Goal: Information Seeking & Learning: Learn about a topic

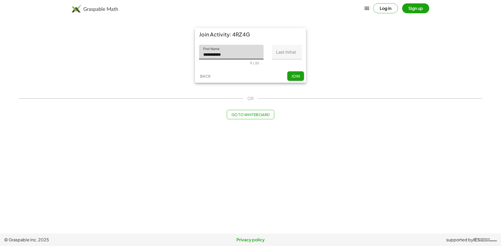
type input "**********"
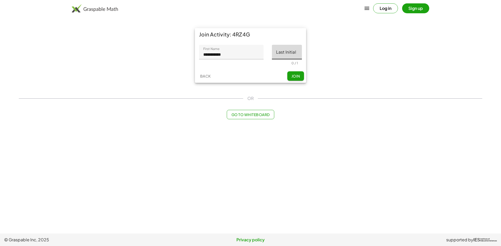
click at [297, 53] on input "Last Initial" at bounding box center [287, 52] width 30 height 15
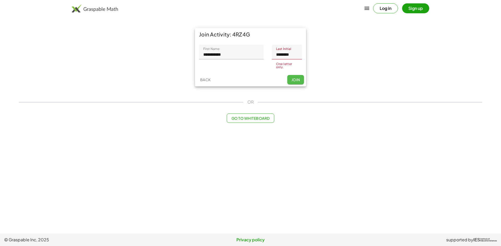
drag, startPoint x: 291, startPoint y: 75, endPoint x: 291, endPoint y: 79, distance: 3.7
click at [291, 79] on button "Join" at bounding box center [295, 79] width 17 height 9
click at [289, 76] on button "Join" at bounding box center [295, 78] width 17 height 9
click at [294, 57] on input "********" at bounding box center [287, 52] width 30 height 15
type input "*"
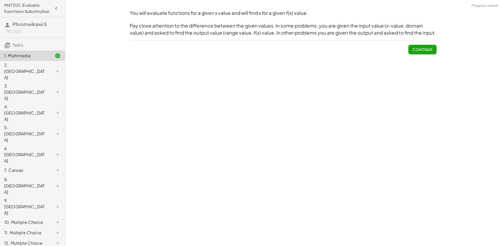
click at [429, 53] on button "Continue" at bounding box center [422, 49] width 28 height 9
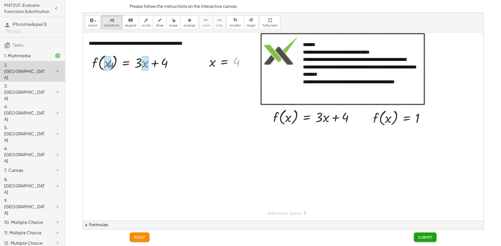
drag, startPoint x: 239, startPoint y: 62, endPoint x: 112, endPoint y: 65, distance: 126.2
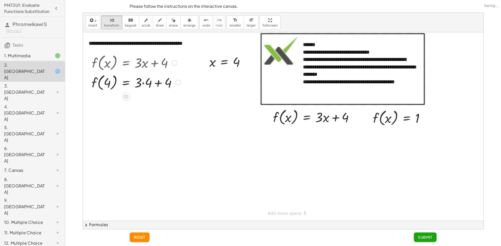
click at [110, 85] on div at bounding box center [136, 82] width 94 height 20
click at [107, 82] on div at bounding box center [136, 82] width 94 height 20
click at [141, 84] on div at bounding box center [136, 82] width 94 height 20
click at [144, 83] on div at bounding box center [136, 82] width 94 height 20
click at [153, 102] on div at bounding box center [136, 102] width 94 height 20
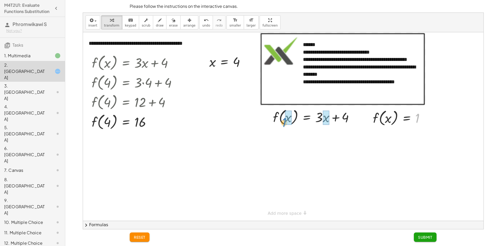
drag, startPoint x: 415, startPoint y: 116, endPoint x: 283, endPoint y: 120, distance: 132.0
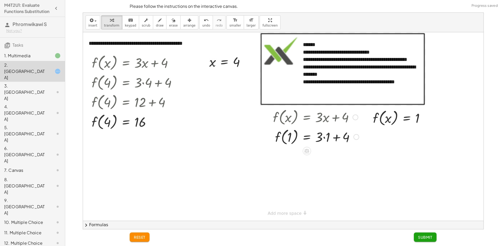
click at [325, 131] on div at bounding box center [315, 137] width 91 height 20
click at [329, 137] on div at bounding box center [315, 137] width 91 height 20
click at [328, 154] on div at bounding box center [315, 157] width 91 height 20
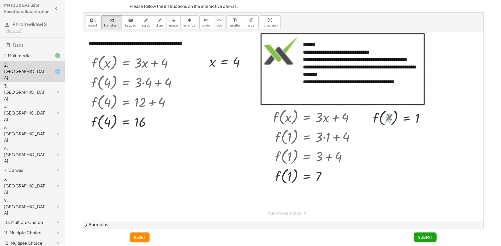
click at [386, 120] on div at bounding box center [400, 118] width 61 height 20
click at [202, 24] on span "undo" at bounding box center [206, 26] width 8 height 4
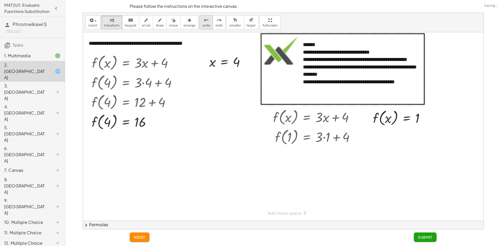
click at [204, 21] on icon "undo" at bounding box center [206, 20] width 5 height 6
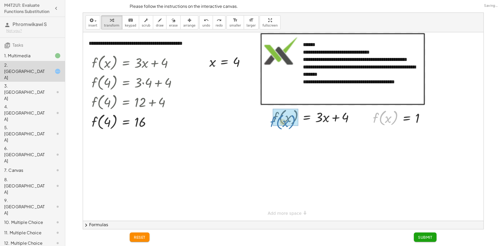
drag, startPoint x: 375, startPoint y: 120, endPoint x: 273, endPoint y: 125, distance: 102.8
click at [307, 118] on div "f ( , x ) = + · 3 · x + 4 = + · 3 · x + 4 1" at bounding box center [307, 118] width 0 height 0
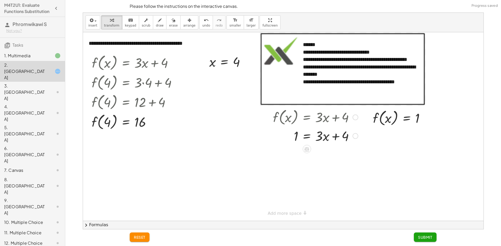
click at [338, 140] on div at bounding box center [315, 136] width 90 height 18
drag, startPoint x: 337, startPoint y: 138, endPoint x: 289, endPoint y: 140, distance: 48.1
click at [289, 140] on div at bounding box center [315, 136] width 90 height 18
click at [291, 140] on div at bounding box center [325, 136] width 110 height 18
click at [293, 140] on div at bounding box center [325, 136] width 110 height 18
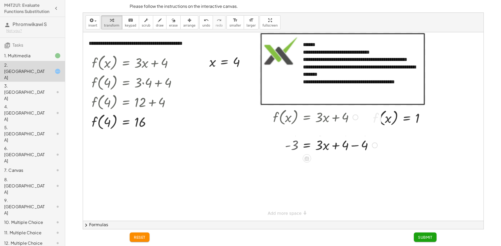
click at [338, 136] on div at bounding box center [325, 136] width 110 height 18
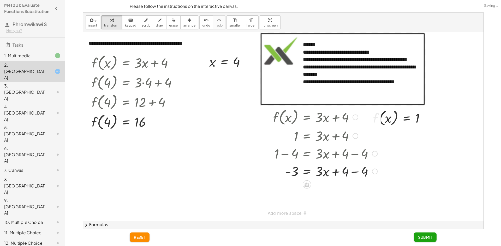
click at [347, 175] on div at bounding box center [325, 171] width 110 height 18
click at [352, 173] on div at bounding box center [325, 171] width 110 height 18
drag, startPoint x: 316, startPoint y: 174, endPoint x: 289, endPoint y: 185, distance: 29.0
click at [290, 185] on div "f ( , x ) = + · 3 · x + 4 1 = + · 3 · x + 4 + 1 − 4 = + · 3 · x + 4 − 4 - 3 = +…" at bounding box center [323, 146] width 116 height 80
click at [293, 180] on div at bounding box center [325, 193] width 110 height 26
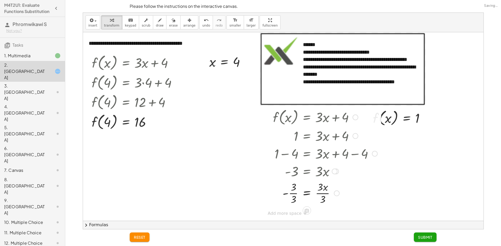
click at [292, 196] on div at bounding box center [325, 193] width 110 height 26
click at [293, 196] on div at bounding box center [325, 193] width 110 height 26
drag, startPoint x: 324, startPoint y: 200, endPoint x: 322, endPoint y: 190, distance: 10.3
click at [421, 234] on button "Submit" at bounding box center [425, 237] width 23 height 9
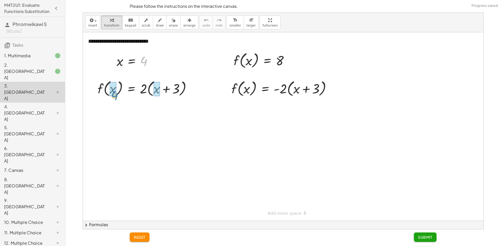
drag, startPoint x: 143, startPoint y: 60, endPoint x: 116, endPoint y: 95, distance: 43.6
click at [114, 95] on div at bounding box center [146, 88] width 104 height 20
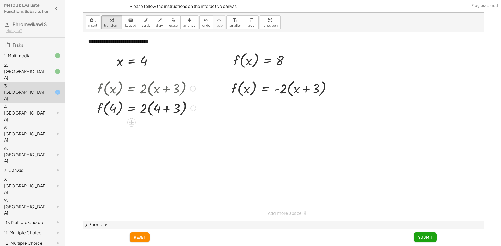
click at [168, 114] on div at bounding box center [146, 108] width 104 height 20
click at [202, 25] on span "undo" at bounding box center [206, 26] width 8 height 4
drag, startPoint x: 144, startPoint y: 110, endPoint x: 161, endPoint y: 113, distance: 17.1
click at [161, 113] on div at bounding box center [146, 108] width 104 height 20
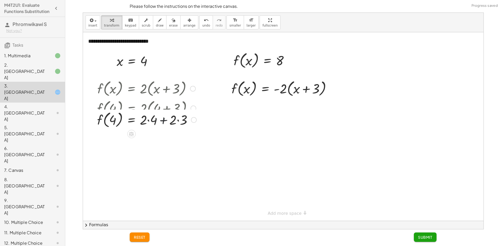
click at [160, 112] on div at bounding box center [146, 120] width 105 height 20
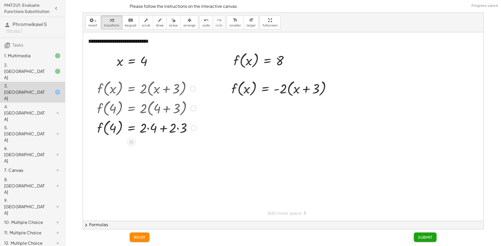
click at [151, 127] on div at bounding box center [146, 128] width 105 height 20
drag, startPoint x: 179, startPoint y: 129, endPoint x: 176, endPoint y: 128, distance: 2.7
click at [177, 128] on div at bounding box center [146, 128] width 104 height 20
click at [131, 89] on div "f ( , x ) = · 2 · ( + x + 3 ) f ( , 4 ) = · 2 · ( + 4 + 3 ) f ( , 4 ) = + · 2 ·…" at bounding box center [131, 89] width 0 height 0
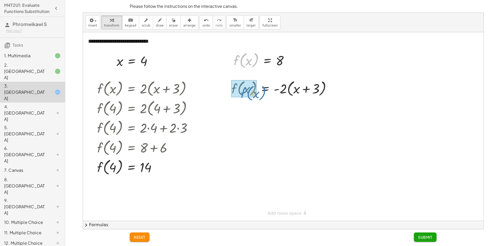
drag, startPoint x: 233, startPoint y: 61, endPoint x: 242, endPoint y: 93, distance: 32.6
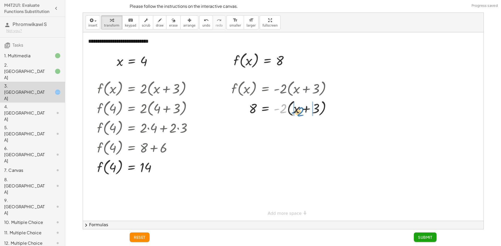
drag, startPoint x: 281, startPoint y: 110, endPoint x: 299, endPoint y: 112, distance: 18.5
click at [299, 112] on div at bounding box center [283, 108] width 109 height 20
click at [265, 89] on div "f ( , x ) = · - 2 · ( + x + 3 ) 8 = · - 2 · ( + x + 3 ) = + x + 3 8 · - 2 · · -…" at bounding box center [265, 89] width 0 height 0
click at [316, 126] on div at bounding box center [285, 127] width 112 height 18
click at [322, 124] on div at bounding box center [285, 127] width 112 height 18
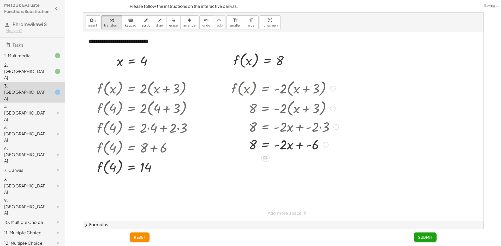
click at [308, 150] on div at bounding box center [285, 145] width 112 height 18
drag, startPoint x: 297, startPoint y: 163, endPoint x: 243, endPoint y: 165, distance: 53.5
click at [243, 165] on div at bounding box center [285, 162] width 112 height 18
click at [243, 165] on div at bounding box center [285, 162] width 117 height 18
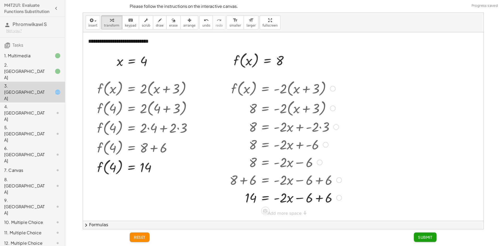
click at [313, 195] on div at bounding box center [285, 198] width 117 height 18
click at [275, 213] on div "**********" at bounding box center [283, 126] width 400 height 189
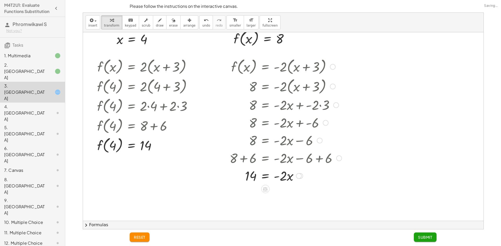
scroll to position [52, 0]
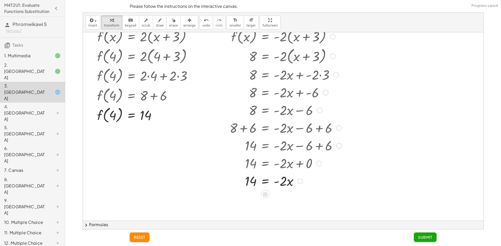
drag, startPoint x: 298, startPoint y: 148, endPoint x: 297, endPoint y: 195, distance: 47.5
click at [297, 202] on div "**********" at bounding box center [283, 169] width 400 height 378
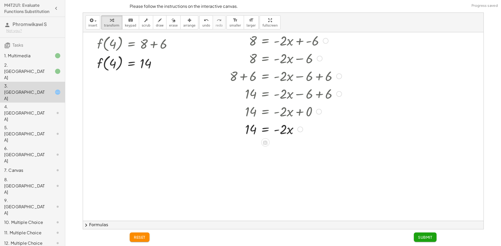
scroll to position [104, 0]
drag, startPoint x: 275, startPoint y: 131, endPoint x: 273, endPoint y: 133, distance: 2.8
click at [272, 133] on div at bounding box center [285, 129] width 117 height 18
click at [281, 131] on div at bounding box center [282, 129] width 110 height 18
click at [284, 147] on div at bounding box center [285, 147] width 117 height 18
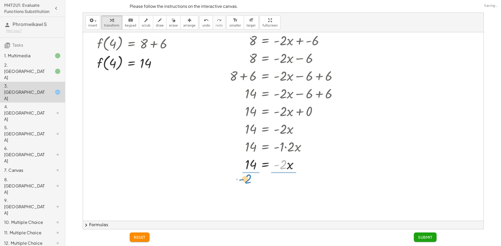
drag, startPoint x: 283, startPoint y: 164, endPoint x: 248, endPoint y: 177, distance: 37.5
click at [248, 177] on div "**********" at bounding box center [283, 117] width 400 height 378
click at [248, 176] on div at bounding box center [285, 164] width 117 height 26
click at [249, 176] on div at bounding box center [285, 164] width 117 height 26
click at [250, 192] on div at bounding box center [285, 186] width 117 height 26
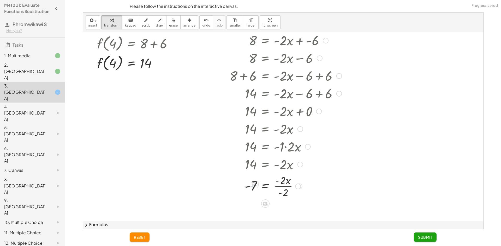
click at [283, 192] on div at bounding box center [285, 186] width 117 height 26
click at [425, 236] on span "Submit" at bounding box center [425, 237] width 14 height 5
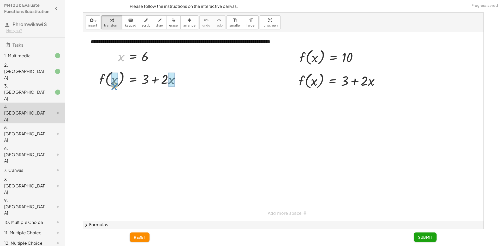
drag, startPoint x: 120, startPoint y: 58, endPoint x: 113, endPoint y: 85, distance: 28.0
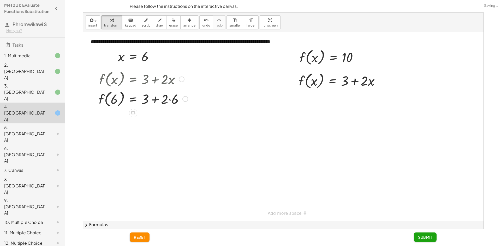
click at [166, 102] on div at bounding box center [143, 99] width 94 height 20
click at [153, 100] on div at bounding box center [143, 99] width 94 height 20
click at [169, 102] on div at bounding box center [143, 99] width 94 height 20
click at [161, 100] on div at bounding box center [141, 99] width 91 height 20
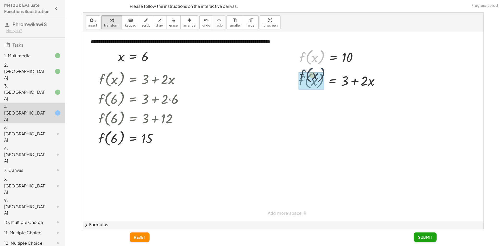
drag, startPoint x: 300, startPoint y: 58, endPoint x: 300, endPoint y: 71, distance: 13.3
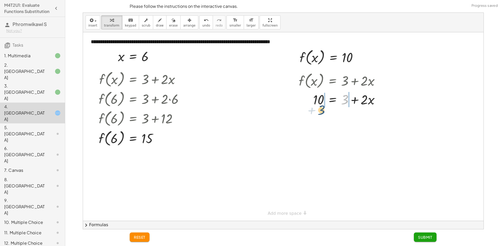
drag, startPoint x: 346, startPoint y: 101, endPoint x: 322, endPoint y: 112, distance: 25.9
click at [322, 112] on div at bounding box center [283, 126] width 400 height 189
click at [332, 81] on div "f ( , x ) = + 3 + · 2 · x 10 = + 3 + · 2 · x = + · 2 · x 10 + − 3 + 3 − 3" at bounding box center [332, 81] width 0 height 0
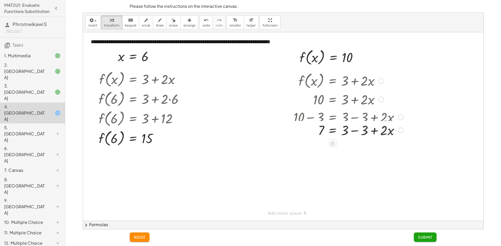
click at [360, 119] on div at bounding box center [348, 117] width 115 height 18
click at [353, 133] on div at bounding box center [348, 135] width 115 height 18
drag, startPoint x: 341, startPoint y: 139, endPoint x: 314, endPoint y: 157, distance: 32.0
click at [314, 157] on div "**********" at bounding box center [283, 126] width 400 height 189
click at [314, 156] on div at bounding box center [283, 126] width 400 height 189
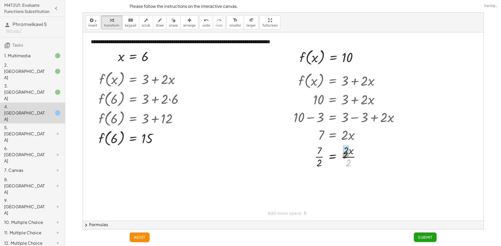
drag, startPoint x: 348, startPoint y: 161, endPoint x: 346, endPoint y: 155, distance: 6.9
click at [426, 235] on button "Submit" at bounding box center [425, 237] width 23 height 9
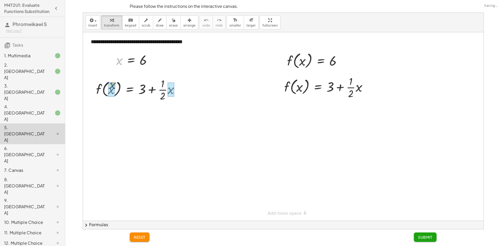
drag, startPoint x: 119, startPoint y: 61, endPoint x: 113, endPoint y: 88, distance: 27.0
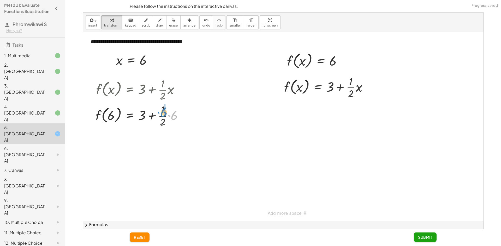
drag, startPoint x: 173, startPoint y: 114, endPoint x: 162, endPoint y: 111, distance: 11.3
click at [162, 111] on div at bounding box center [141, 115] width 97 height 26
drag, startPoint x: 162, startPoint y: 112, endPoint x: 163, endPoint y: 117, distance: 4.8
click at [163, 117] on div at bounding box center [141, 115] width 97 height 26
drag, startPoint x: 164, startPoint y: 149, endPoint x: 165, endPoint y: 142, distance: 6.9
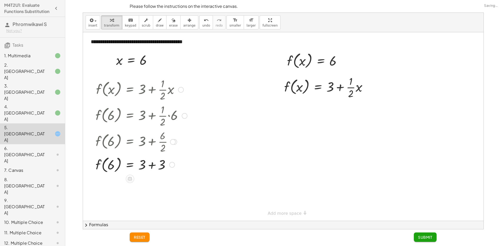
click at [152, 161] on div at bounding box center [141, 165] width 97 height 20
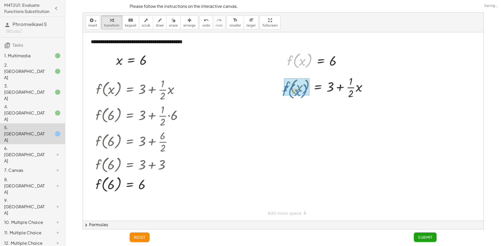
drag, startPoint x: 291, startPoint y: 61, endPoint x: 286, endPoint y: 92, distance: 31.2
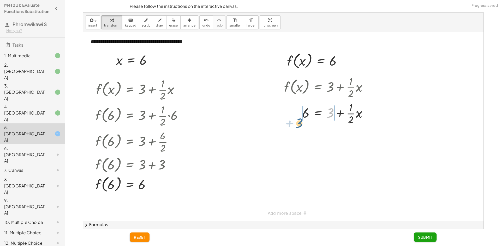
drag, startPoint x: 331, startPoint y: 114, endPoint x: 300, endPoint y: 124, distance: 32.6
click at [300, 124] on div at bounding box center [327, 113] width 93 height 26
click at [301, 123] on div at bounding box center [330, 113] width 124 height 26
click at [306, 116] on div at bounding box center [337, 113] width 112 height 26
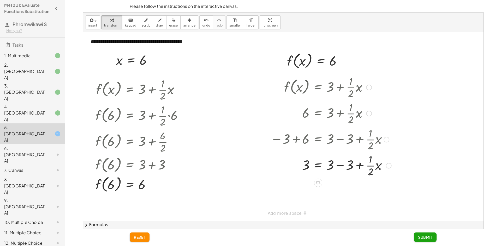
click at [335, 126] on div at bounding box center [331, 113] width 126 height 26
click at [349, 162] on div at bounding box center [331, 165] width 126 height 26
click at [294, 212] on div "**********" at bounding box center [283, 126] width 400 height 189
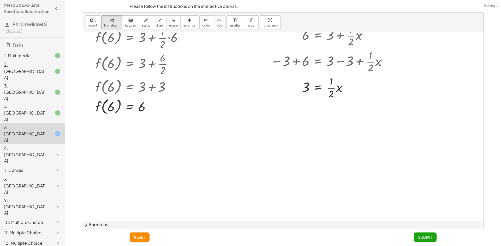
scroll to position [78, 0]
drag, startPoint x: 333, startPoint y: 96, endPoint x: 311, endPoint y: 98, distance: 22.3
click at [311, 98] on div at bounding box center [330, 87] width 124 height 26
drag, startPoint x: 334, startPoint y: 95, endPoint x: 330, endPoint y: 111, distance: 16.2
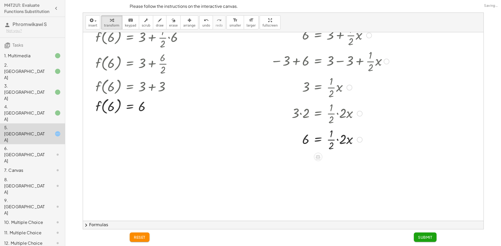
click at [334, 97] on div at bounding box center [329, 87] width 103 height 26
drag, startPoint x: 342, startPoint y: 140, endPoint x: 332, endPoint y: 148, distance: 12.9
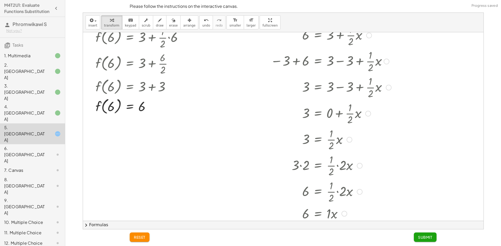
drag, startPoint x: 337, startPoint y: 161, endPoint x: 341, endPoint y: 254, distance: 92.9
click at [341, 246] on html "M4T2U1: Evaluate Functions Substitution Phromwikawi S Not you? Tasks 1. Multime…" at bounding box center [250, 123] width 501 height 246
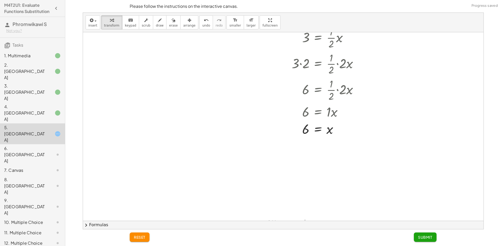
scroll to position [189, 0]
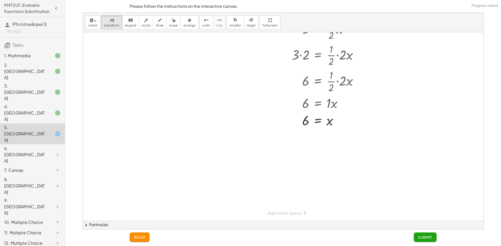
click at [426, 237] on span "Submit" at bounding box center [425, 237] width 14 height 5
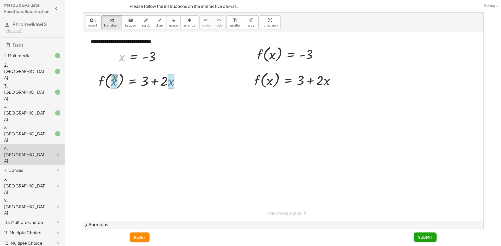
drag, startPoint x: 123, startPoint y: 59, endPoint x: 116, endPoint y: 76, distance: 19.1
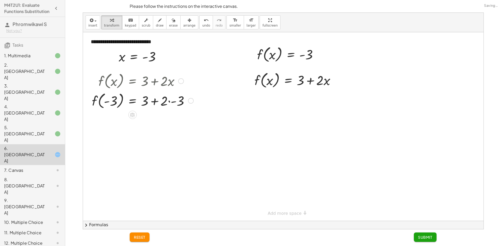
click at [178, 101] on div at bounding box center [142, 101] width 107 height 20
click at [163, 102] on div at bounding box center [137, 101] width 97 height 20
click at [157, 117] on div at bounding box center [142, 123] width 107 height 20
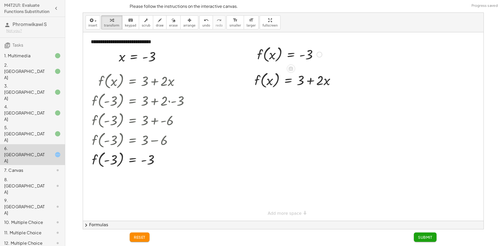
click at [268, 53] on div at bounding box center [289, 54] width 70 height 20
drag, startPoint x: 258, startPoint y: 54, endPoint x: 252, endPoint y: 86, distance: 32.4
click at [252, 89] on div "**********" at bounding box center [283, 126] width 400 height 189
drag, startPoint x: 297, startPoint y: 102, endPoint x: 268, endPoint y: 108, distance: 29.8
click at [268, 108] on div "f ( , x ) = + 3 + · 2 · x + 3 = + 3 + · 2 · x − 3 − 3 + 3 − 3 - 3 = + 3 + · 2 ·…" at bounding box center [297, 89] width 128 height 40
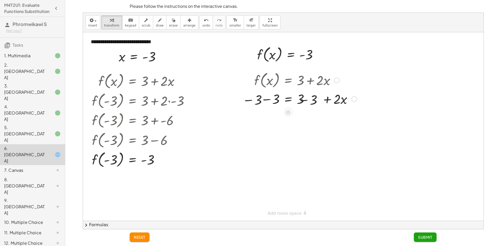
click at [275, 106] on div at bounding box center [299, 99] width 122 height 18
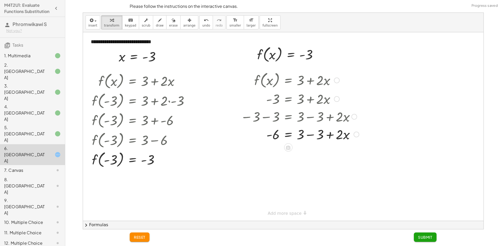
click at [310, 134] on div at bounding box center [300, 134] width 124 height 18
drag, startPoint x: 299, startPoint y: 138, endPoint x: 268, endPoint y: 148, distance: 32.5
click at [269, 148] on div "f ( , x ) = + 3 + · 2 · x - 3 = + 3 + · 2 · x − 3 − 3 = + 3 − 3 + · 2 · x - 6 =…" at bounding box center [297, 109] width 128 height 80
click at [288, 81] on div "f ( , x ) = + 3 + · 2 · x - 3 = + 3 + · 2 · x − 3 − 3 = + 3 − 3 + · 2 · x - 6 =…" at bounding box center [288, 81] width 0 height 0
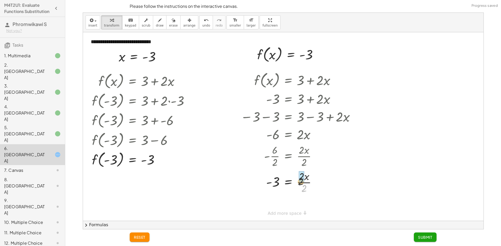
drag, startPoint x: 306, startPoint y: 187, endPoint x: 303, endPoint y: 179, distance: 8.9
click at [430, 239] on span "Submit" at bounding box center [425, 237] width 14 height 5
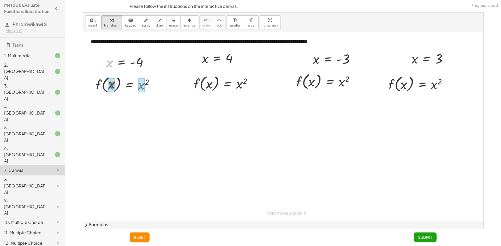
drag, startPoint x: 110, startPoint y: 65, endPoint x: 113, endPoint y: 89, distance: 24.7
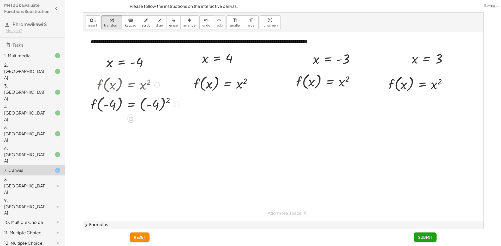
click at [155, 105] on div at bounding box center [135, 104] width 94 height 20
click at [147, 125] on div at bounding box center [135, 124] width 94 height 20
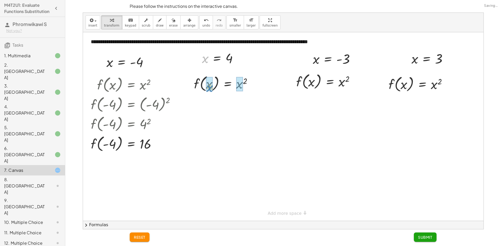
drag, startPoint x: 205, startPoint y: 59, endPoint x: 210, endPoint y: 88, distance: 29.3
click at [240, 98] on div at bounding box center [225, 103] width 69 height 20
click at [240, 104] on div at bounding box center [225, 103] width 69 height 20
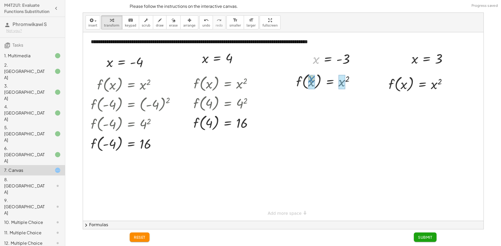
drag, startPoint x: 317, startPoint y: 61, endPoint x: 313, endPoint y: 78, distance: 18.1
click at [348, 88] on div at bounding box center [334, 81] width 94 height 20
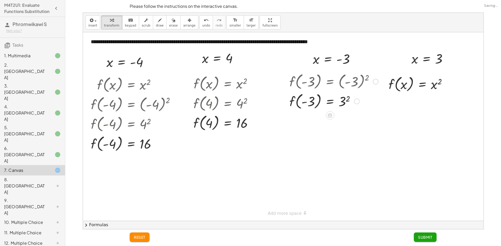
drag, startPoint x: 346, startPoint y: 85, endPoint x: 342, endPoint y: 100, distance: 15.6
click at [346, 86] on div at bounding box center [334, 81] width 94 height 20
click at [341, 102] on div at bounding box center [334, 101] width 94 height 20
drag, startPoint x: 415, startPoint y: 57, endPoint x: 403, endPoint y: 88, distance: 33.1
click at [404, 87] on div at bounding box center [419, 84] width 69 height 20
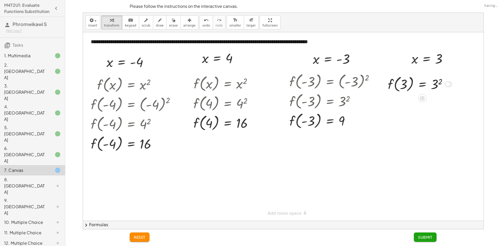
click at [436, 83] on div at bounding box center [419, 84] width 69 height 20
click at [436, 83] on div at bounding box center [417, 84] width 64 height 20
click at [442, 84] on div at bounding box center [417, 84] width 64 height 20
click at [425, 239] on span "Submit" at bounding box center [425, 237] width 14 height 5
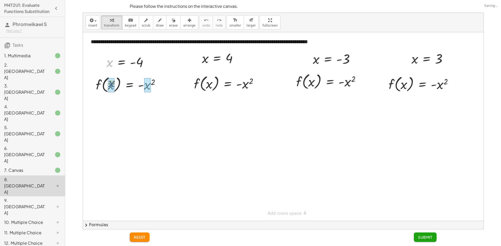
drag, startPoint x: 109, startPoint y: 64, endPoint x: 111, endPoint y: 86, distance: 22.0
click at [157, 86] on div at bounding box center [138, 85] width 100 height 20
click at [154, 86] on div at bounding box center [128, 85] width 81 height 20
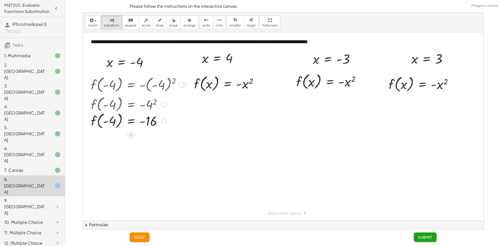
click at [0, 0] on div "f ( , x ) = - x 2 f ( , - 4 ) = - ( - 4 ) 2 f ( , - 4 ) = - 4 2 f ( , ) = - - 4…" at bounding box center [0, 0] width 0 height 0
drag, startPoint x: 207, startPoint y: 61, endPoint x: 210, endPoint y: 85, distance: 24.9
click at [242, 85] on div at bounding box center [228, 84] width 75 height 20
click at [243, 86] on div at bounding box center [228, 84] width 75 height 20
drag, startPoint x: 316, startPoint y: 63, endPoint x: 314, endPoint y: 85, distance: 22.5
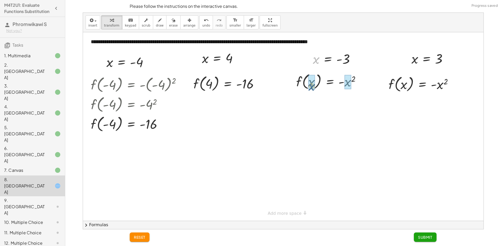
click at [311, 90] on div "**********" at bounding box center [283, 126] width 400 height 189
click at [338, 81] on div at bounding box center [337, 81] width 100 height 20
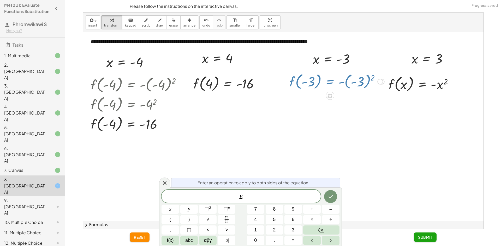
click at [346, 82] on div at bounding box center [337, 81] width 100 height 20
drag, startPoint x: 160, startPoint y: 186, endPoint x: 181, endPoint y: 173, distance: 24.4
click at [163, 184] on div at bounding box center [164, 183] width 11 height 10
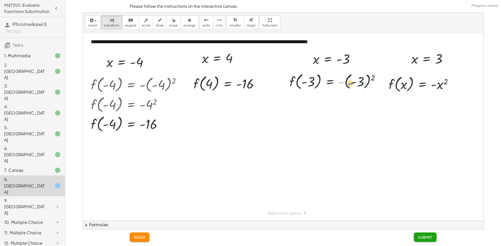
drag, startPoint x: 343, startPoint y: 82, endPoint x: 362, endPoint y: 83, distance: 19.0
click at [346, 84] on div at bounding box center [337, 81] width 100 height 20
click at [362, 80] on div at bounding box center [337, 81] width 100 height 20
click at [349, 107] on div at bounding box center [337, 101] width 100 height 20
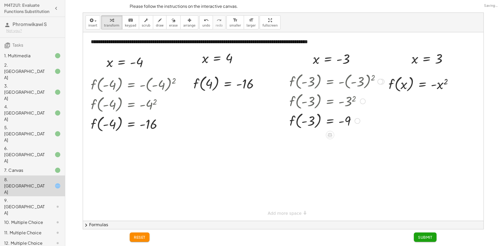
click at [348, 104] on div at bounding box center [337, 101] width 100 height 20
drag, startPoint x: 410, startPoint y: 76, endPoint x: 402, endPoint y: 86, distance: 13.2
click at [439, 88] on div at bounding box center [422, 84] width 75 height 20
click at [421, 238] on span "Submit" at bounding box center [425, 237] width 14 height 5
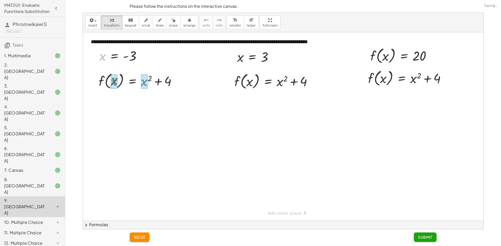
drag, startPoint x: 103, startPoint y: 55, endPoint x: 115, endPoint y: 80, distance: 27.6
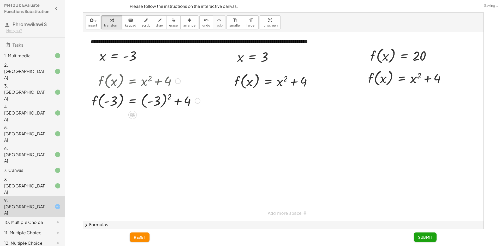
click at [161, 105] on div at bounding box center [145, 101] width 113 height 20
click at [160, 105] on div at bounding box center [136, 101] width 94 height 20
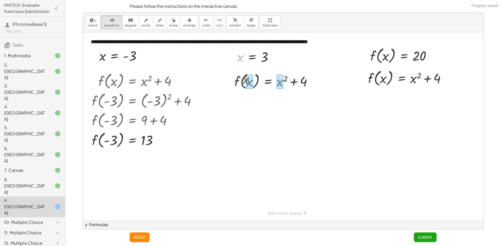
drag, startPoint x: 240, startPoint y: 59, endPoint x: 249, endPoint y: 84, distance: 26.1
click at [268, 82] on div "f ( , x ) = + x 2 + 4 f ( , ) = + 2 + 4 3 3" at bounding box center [268, 82] width 0 height 0
click at [285, 99] on div at bounding box center [275, 101] width 89 height 20
click at [285, 101] on div at bounding box center [275, 101] width 88 height 20
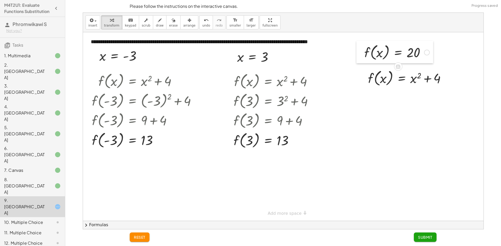
drag, startPoint x: 369, startPoint y: 56, endPoint x: 363, endPoint y: 52, distance: 7.2
click at [0, 0] on div at bounding box center [0, 0] width 0 height 0
drag, startPoint x: 375, startPoint y: 52, endPoint x: 377, endPoint y: 79, distance: 27.2
drag, startPoint x: 425, startPoint y: 99, endPoint x: 376, endPoint y: 102, distance: 48.4
click at [376, 102] on div at bounding box center [408, 97] width 87 height 18
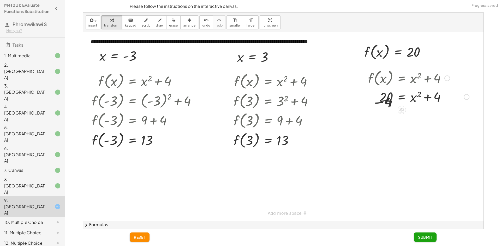
drag, startPoint x: 376, startPoint y: 101, endPoint x: 380, endPoint y: 99, distance: 3.7
click at [377, 100] on div at bounding box center [415, 97] width 114 height 18
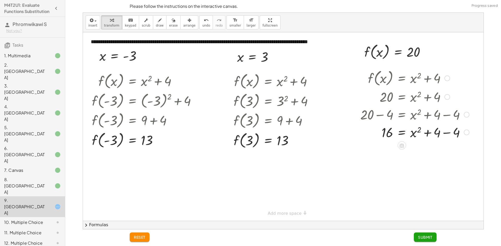
click at [445, 131] on div at bounding box center [415, 132] width 114 height 18
drag, startPoint x: 419, startPoint y: 128, endPoint x: 385, endPoint y: 134, distance: 34.4
click at [385, 134] on div at bounding box center [415, 132] width 114 height 19
click at [379, 171] on div at bounding box center [415, 168] width 114 height 17
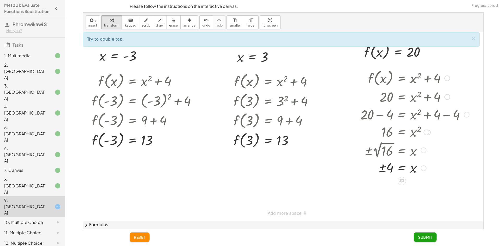
click at [383, 170] on div at bounding box center [415, 168] width 114 height 17
click at [424, 238] on span "Submit" at bounding box center [425, 237] width 14 height 5
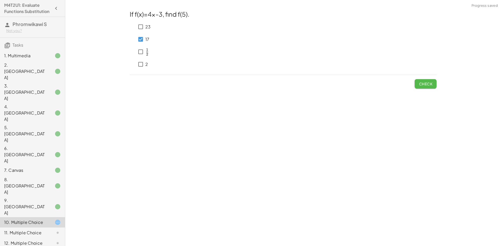
click at [427, 86] on span "Check" at bounding box center [426, 84] width 14 height 5
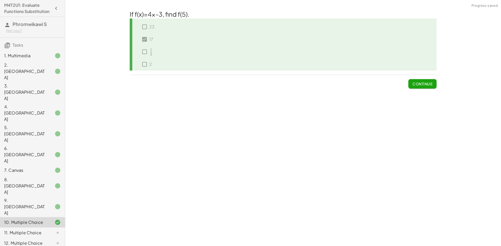
click at [424, 82] on span "Continue" at bounding box center [422, 84] width 20 height 5
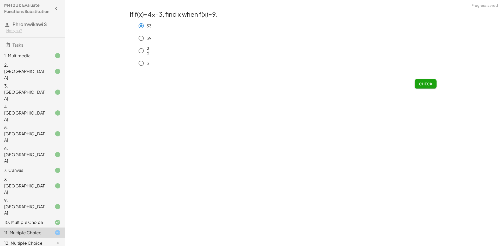
click at [425, 84] on span "Check" at bounding box center [426, 84] width 14 height 5
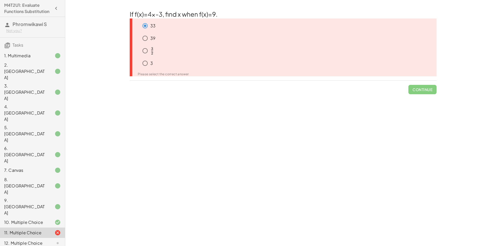
click at [29, 240] on div "12. Multiple Choice" at bounding box center [25, 243] width 42 height 6
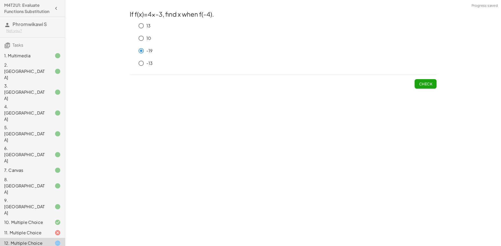
click at [416, 86] on button "Check" at bounding box center [425, 83] width 22 height 9
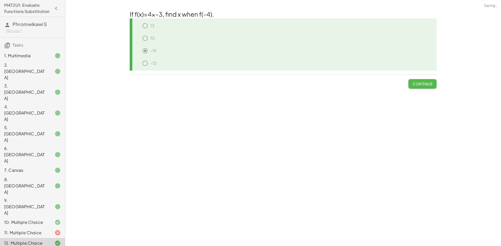
click at [416, 86] on span "Continue" at bounding box center [422, 84] width 20 height 5
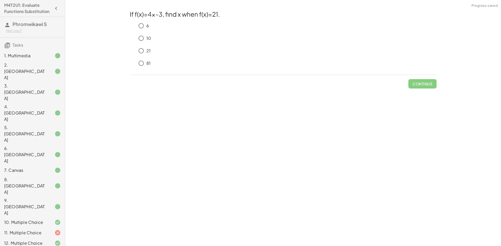
click at [36, 230] on div "11. Multiple Choice" at bounding box center [25, 233] width 42 height 6
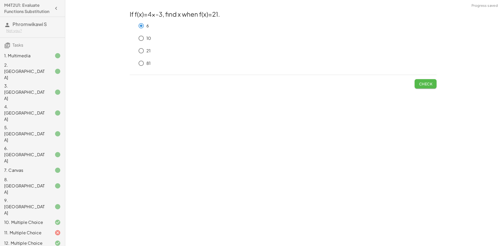
click at [422, 86] on span "Check" at bounding box center [426, 84] width 14 height 5
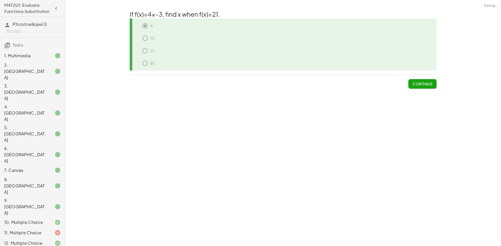
click at [422, 86] on span "Continue" at bounding box center [422, 84] width 20 height 5
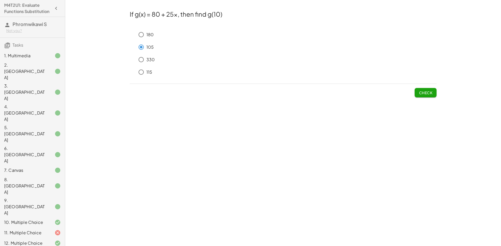
drag, startPoint x: 29, startPoint y: 212, endPoint x: 26, endPoint y: 210, distance: 3.5
click at [429, 93] on span "Check" at bounding box center [426, 92] width 14 height 5
click at [430, 94] on span "Check" at bounding box center [426, 92] width 14 height 5
click at [427, 92] on span "Check" at bounding box center [426, 92] width 14 height 5
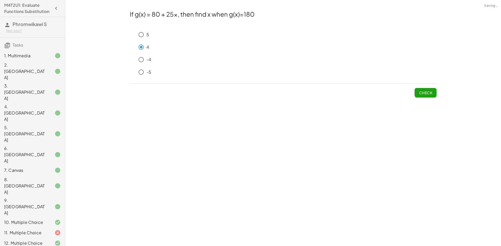
click at [426, 93] on span "Check" at bounding box center [426, 92] width 14 height 5
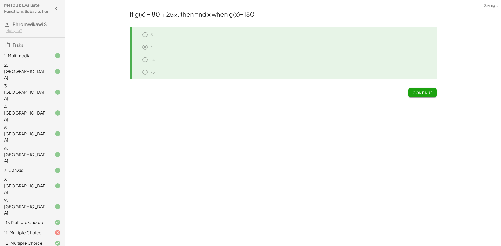
click at [426, 93] on span "Continue" at bounding box center [422, 92] width 20 height 5
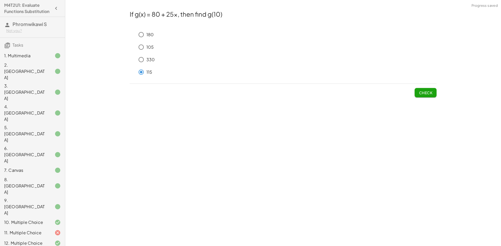
click at [434, 94] on button "Check" at bounding box center [425, 92] width 22 height 9
click at [425, 96] on button "Check" at bounding box center [425, 92] width 22 height 9
click at [0, 0] on div "If g(x) = 80 + 25x, then find g(10) 180 105 330 115 Check" at bounding box center [0, 0] width 0 height 0
click at [425, 96] on button "Check" at bounding box center [425, 92] width 22 height 9
click at [427, 90] on span "Check" at bounding box center [426, 92] width 14 height 5
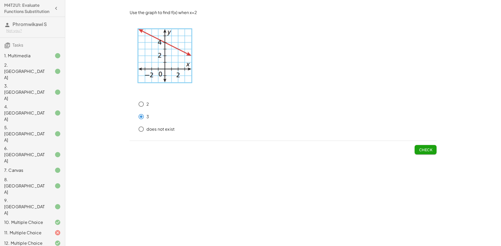
click at [426, 150] on span "Check" at bounding box center [426, 150] width 14 height 5
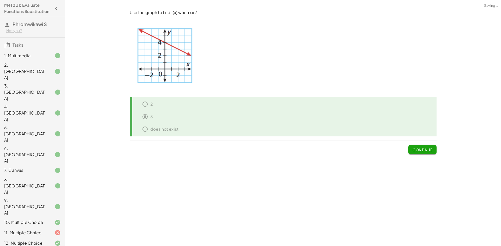
click at [425, 150] on span "Continue" at bounding box center [422, 150] width 20 height 5
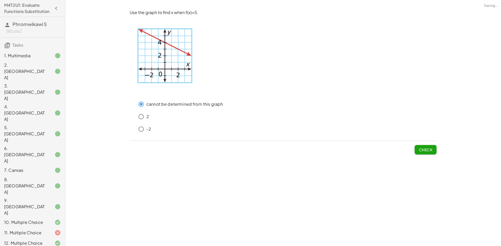
click at [428, 150] on span "Check" at bounding box center [426, 150] width 14 height 5
click at [433, 151] on button "Check" at bounding box center [425, 149] width 22 height 9
click at [420, 151] on span "Check" at bounding box center [426, 150] width 14 height 5
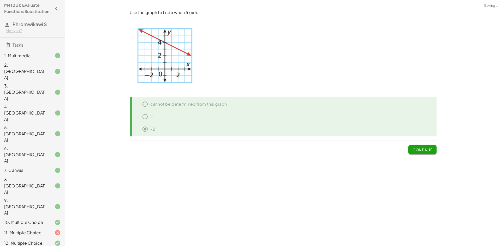
click at [420, 151] on span "Continue" at bounding box center [422, 150] width 20 height 5
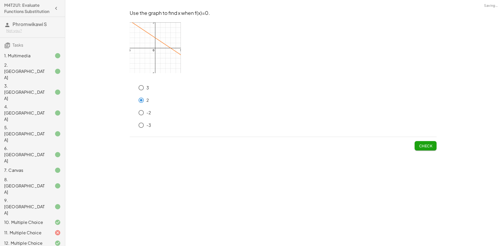
click at [425, 147] on span "Check" at bounding box center [426, 146] width 14 height 5
click at [431, 147] on span "Check" at bounding box center [426, 146] width 14 height 5
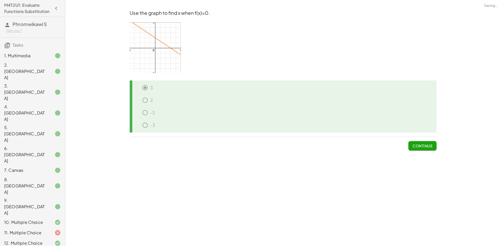
click at [427, 147] on span "Continue" at bounding box center [422, 146] width 20 height 5
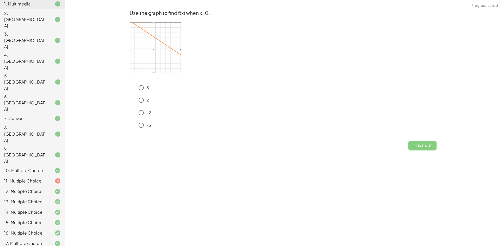
scroll to position [52, 0]
click at [39, 220] on div "15. Multiple Choice" at bounding box center [25, 223] width 42 height 6
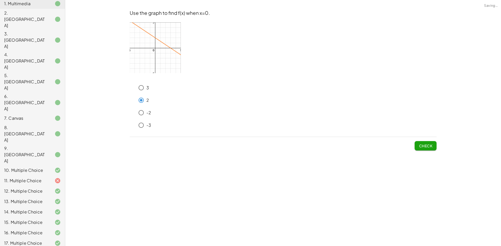
click at [420, 143] on button "Check" at bounding box center [425, 145] width 22 height 9
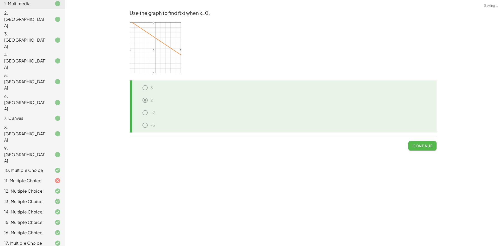
click at [426, 149] on button "Continue" at bounding box center [422, 145] width 28 height 9
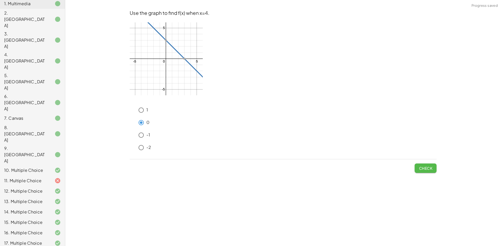
click at [422, 167] on span "Check" at bounding box center [426, 168] width 14 height 5
click at [418, 168] on button "Check" at bounding box center [425, 168] width 22 height 9
click at [421, 168] on span "Check" at bounding box center [426, 168] width 14 height 5
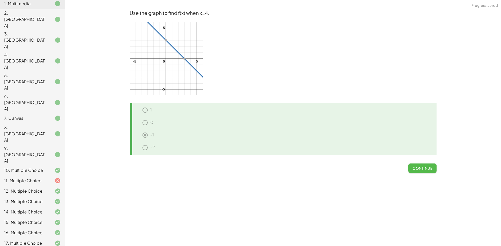
click at [412, 165] on button "Continue" at bounding box center [422, 168] width 28 height 9
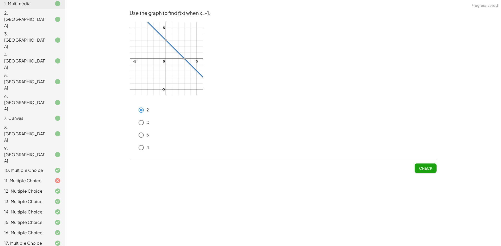
click at [423, 166] on span "Check" at bounding box center [426, 168] width 14 height 5
click at [431, 171] on span "Check" at bounding box center [426, 168] width 14 height 5
click at [421, 166] on span "Check" at bounding box center [426, 168] width 14 height 5
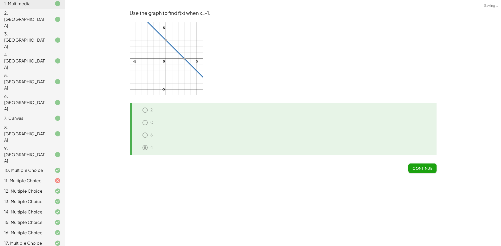
click at [441, 174] on div "**********" at bounding box center [282, 123] width 435 height 246
click at [426, 164] on button "Continue" at bounding box center [422, 168] width 28 height 9
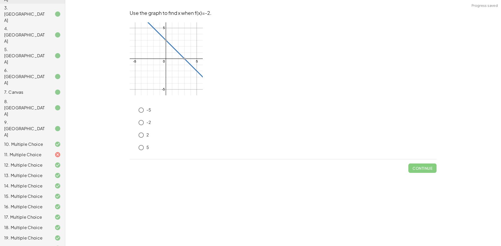
scroll to position [98, 0]
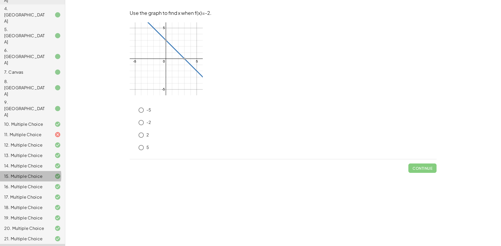
click at [46, 173] on div at bounding box center [53, 176] width 15 height 6
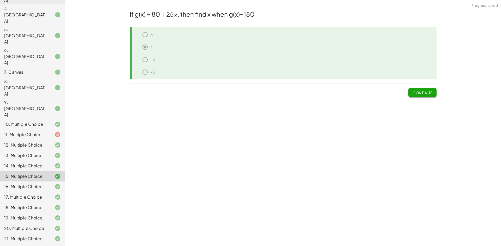
click at [37, 246] on div "22. Multiple Choice" at bounding box center [25, 249] width 42 height 6
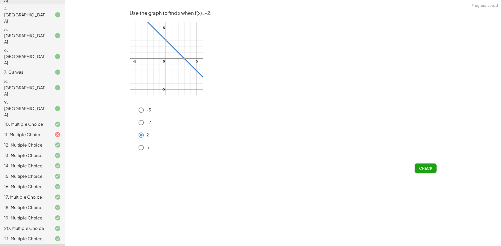
click at [424, 171] on button "Check" at bounding box center [425, 168] width 22 height 9
click at [424, 168] on span "Check" at bounding box center [426, 168] width 14 height 5
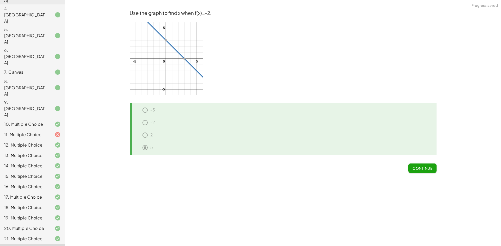
click at [432, 167] on span "Continue" at bounding box center [422, 168] width 20 height 5
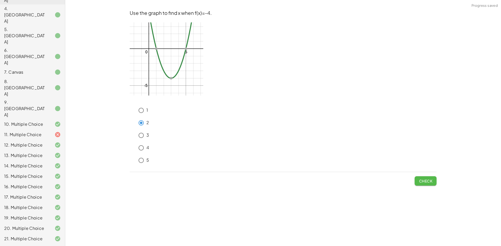
click at [433, 181] on button "Check" at bounding box center [425, 181] width 22 height 9
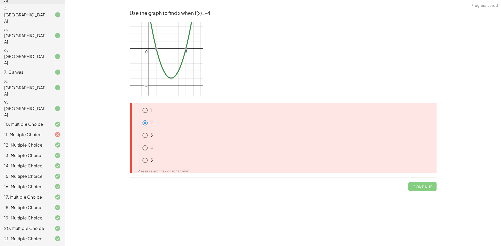
click at [147, 155] on div "3" at bounding box center [285, 161] width 303 height 13
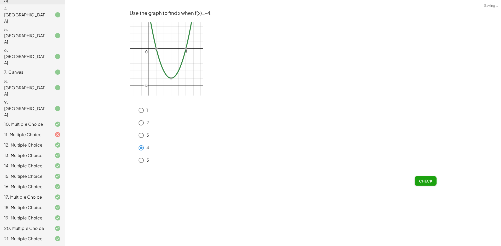
click at [419, 178] on button "Check" at bounding box center [425, 181] width 22 height 9
click at [432, 177] on button "Check" at bounding box center [425, 181] width 22 height 9
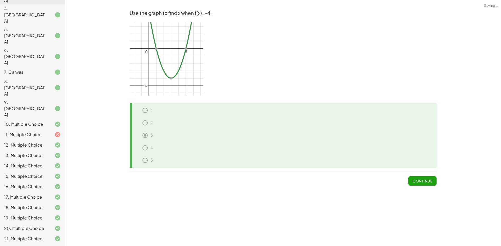
drag, startPoint x: 428, startPoint y: 177, endPoint x: 415, endPoint y: 174, distance: 13.6
click at [428, 177] on button "Continue" at bounding box center [422, 181] width 28 height 9
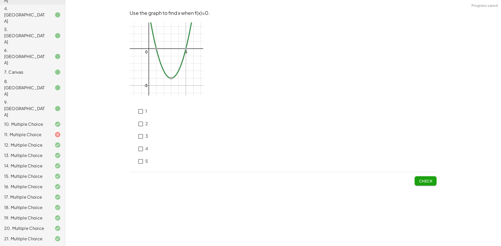
click at [33, 153] on div "13. Multiple Choice" at bounding box center [25, 156] width 42 height 6
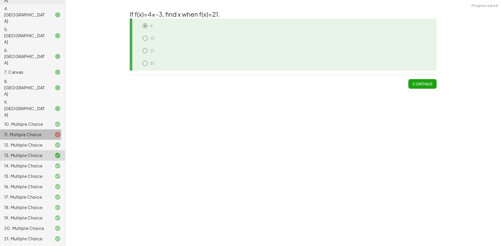
click at [45, 150] on div "11. Multiple Choice" at bounding box center [32, 155] width 65 height 10
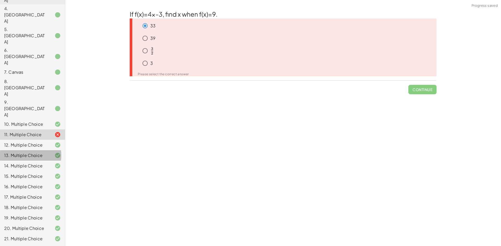
click at [50, 153] on div at bounding box center [53, 156] width 15 height 6
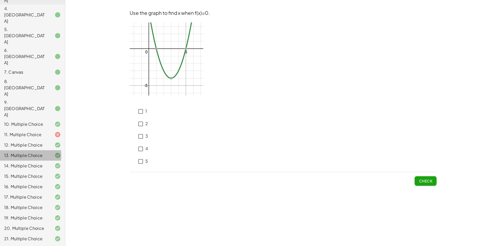
click at [48, 153] on div at bounding box center [53, 156] width 15 height 6
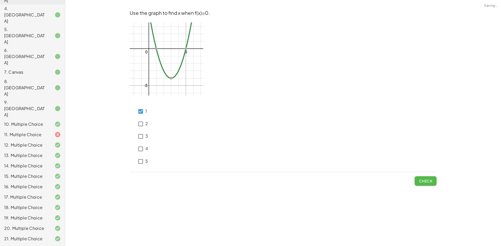
click at [417, 183] on button "Check" at bounding box center [425, 181] width 22 height 9
drag, startPoint x: 417, startPoint y: 182, endPoint x: 259, endPoint y: 184, distance: 157.3
click at [412, 182] on div "Check" at bounding box center [283, 179] width 307 height 14
click at [426, 179] on span "Check" at bounding box center [426, 181] width 14 height 5
click at [419, 180] on span "Check" at bounding box center [426, 181] width 14 height 5
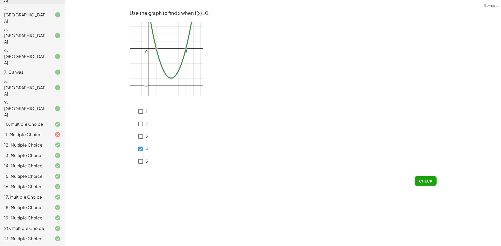
click at [429, 180] on span "Check" at bounding box center [426, 181] width 14 height 5
drag, startPoint x: 418, startPoint y: 180, endPoint x: 379, endPoint y: 185, distance: 39.9
click at [417, 181] on button "Check" at bounding box center [425, 181] width 22 height 9
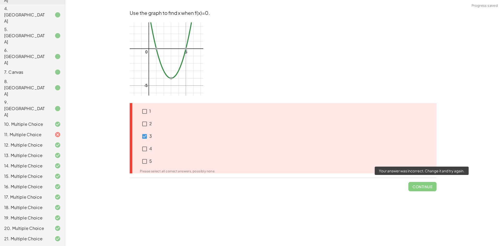
drag, startPoint x: 429, startPoint y: 187, endPoint x: 386, endPoint y: 183, distance: 43.4
click at [429, 187] on span "Continue" at bounding box center [422, 185] width 28 height 14
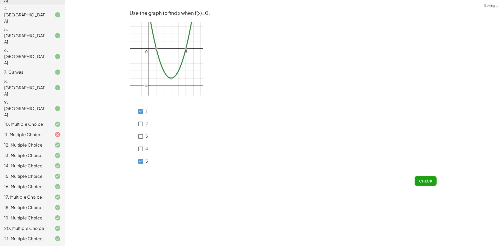
click at [425, 182] on span "Check" at bounding box center [426, 181] width 14 height 5
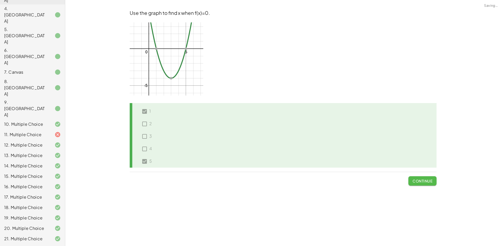
click at [425, 182] on span "Continue" at bounding box center [422, 181] width 20 height 5
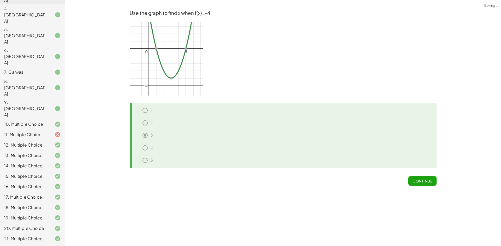
click at [139, 155] on div "3" at bounding box center [285, 161] width 303 height 13
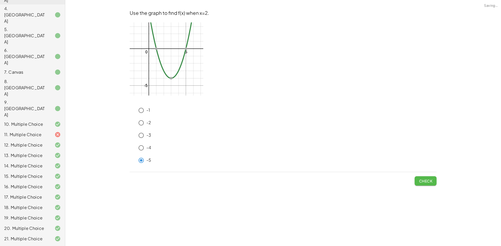
click at [427, 179] on span "Check" at bounding box center [426, 181] width 14 height 5
drag, startPoint x: 424, startPoint y: 175, endPoint x: 421, endPoint y: 179, distance: 4.9
click at [423, 176] on span "Check" at bounding box center [425, 179] width 22 height 14
drag, startPoint x: 421, startPoint y: 180, endPoint x: 410, endPoint y: 179, distance: 11.2
click at [414, 179] on div "Check" at bounding box center [283, 179] width 307 height 14
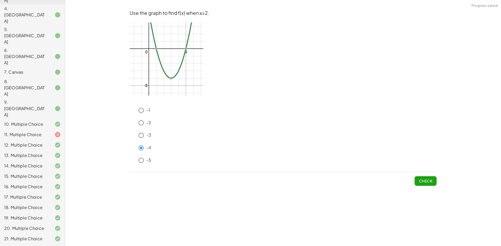
click at [424, 179] on span "Check" at bounding box center [426, 181] width 14 height 5
click at [425, 179] on span "Check" at bounding box center [426, 181] width 14 height 5
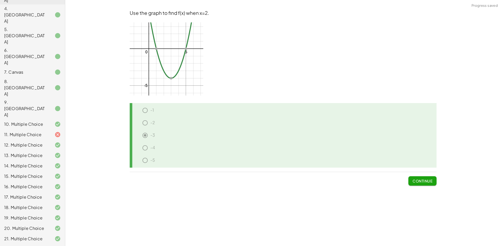
click at [431, 183] on span "Continue" at bounding box center [422, 181] width 20 height 5
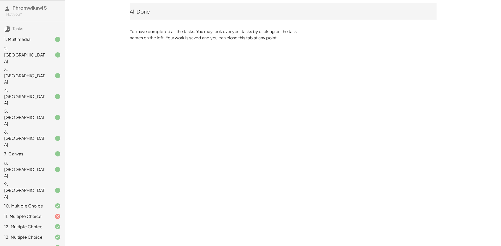
scroll to position [0, 0]
